Goal: Transaction & Acquisition: Purchase product/service

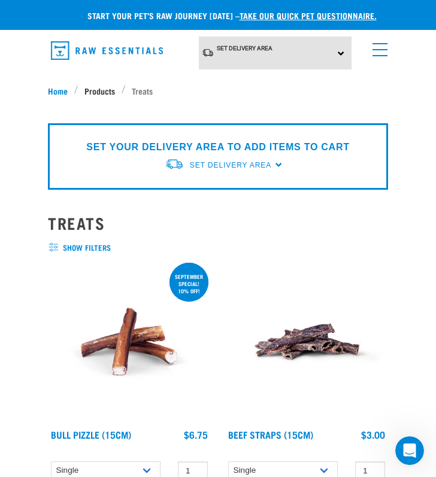
click at [108, 89] on span "Products" at bounding box center [99, 90] width 31 height 13
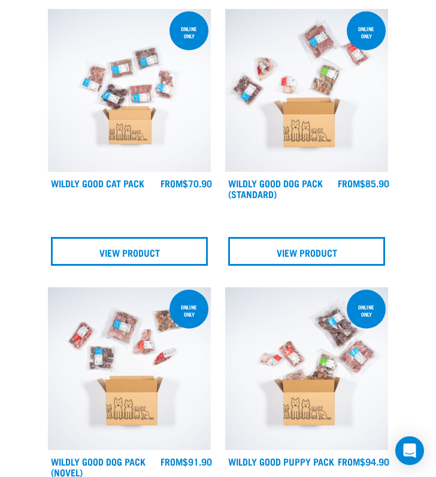
scroll to position [733, 0]
click at [277, 149] on img at bounding box center [306, 90] width 163 height 163
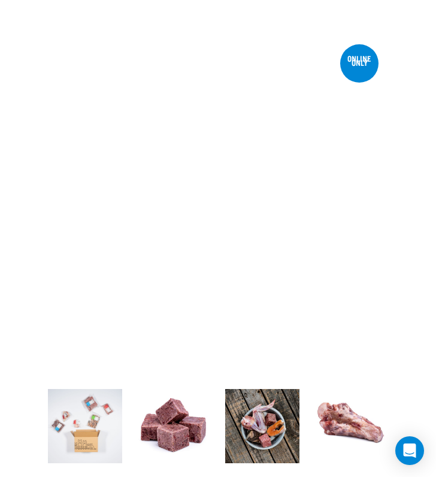
scroll to position [131, 0]
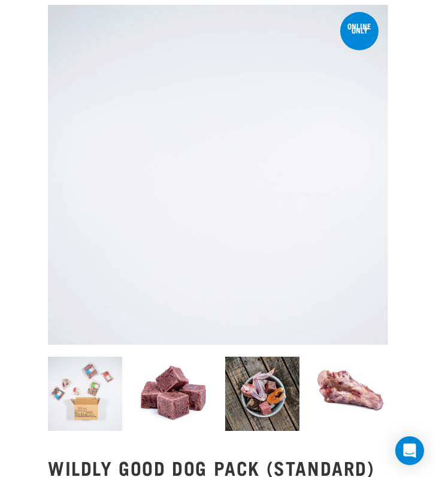
click at [180, 375] on img at bounding box center [173, 394] width 74 height 74
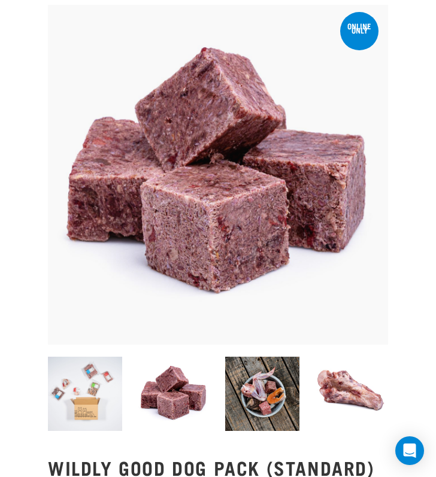
click at [257, 397] on img at bounding box center [262, 394] width 74 height 74
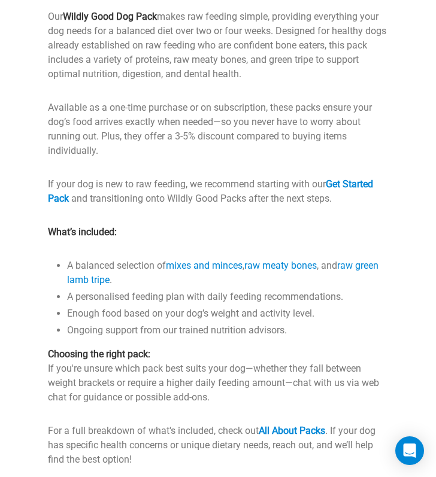
scroll to position [843, 0]
